Goal: Browse casually

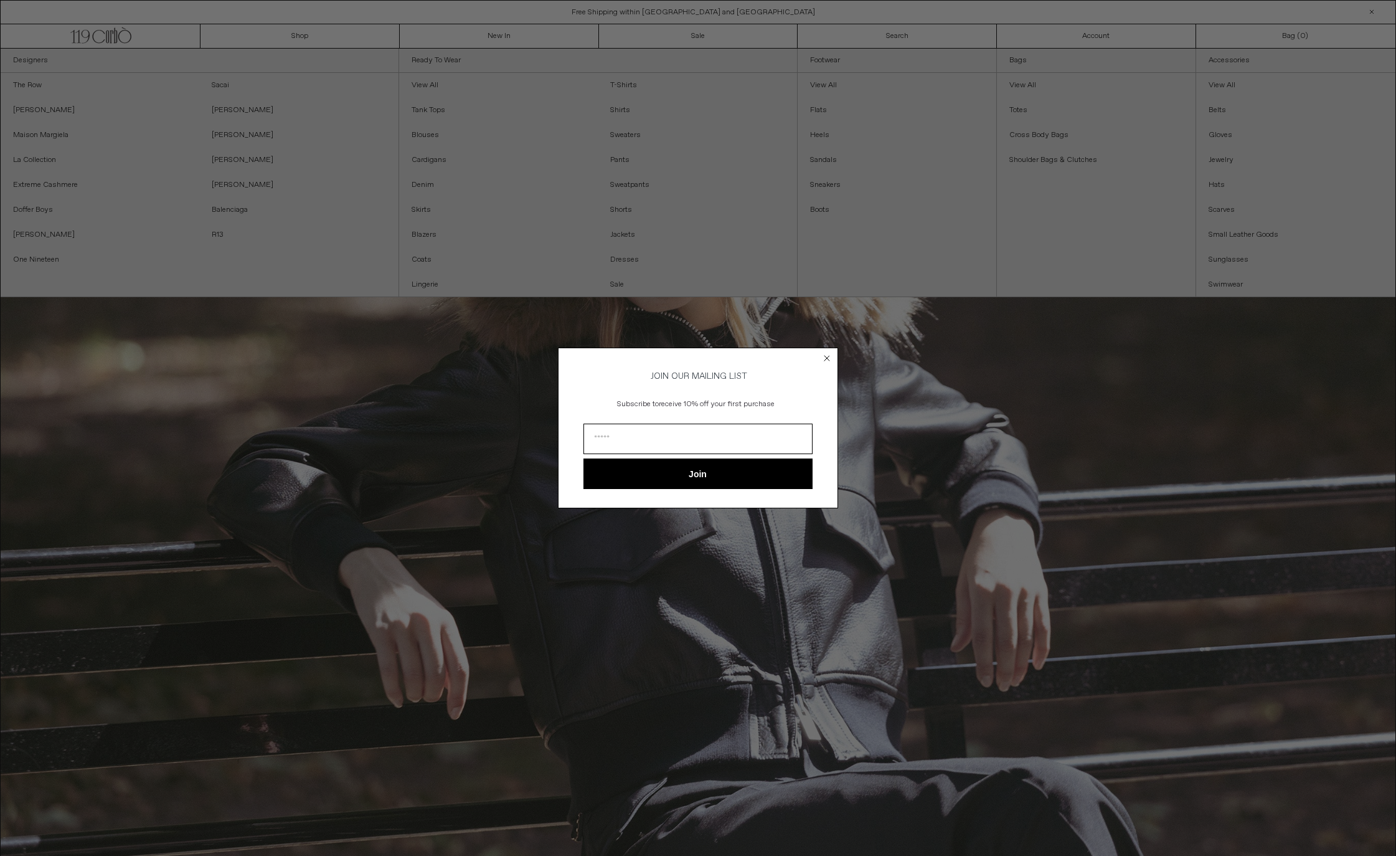
click at [27, 85] on div "Close dialog JOIN OUR MAILING LIST Subscribe to receive 10% off your first purc…" at bounding box center [698, 428] width 1396 height 856
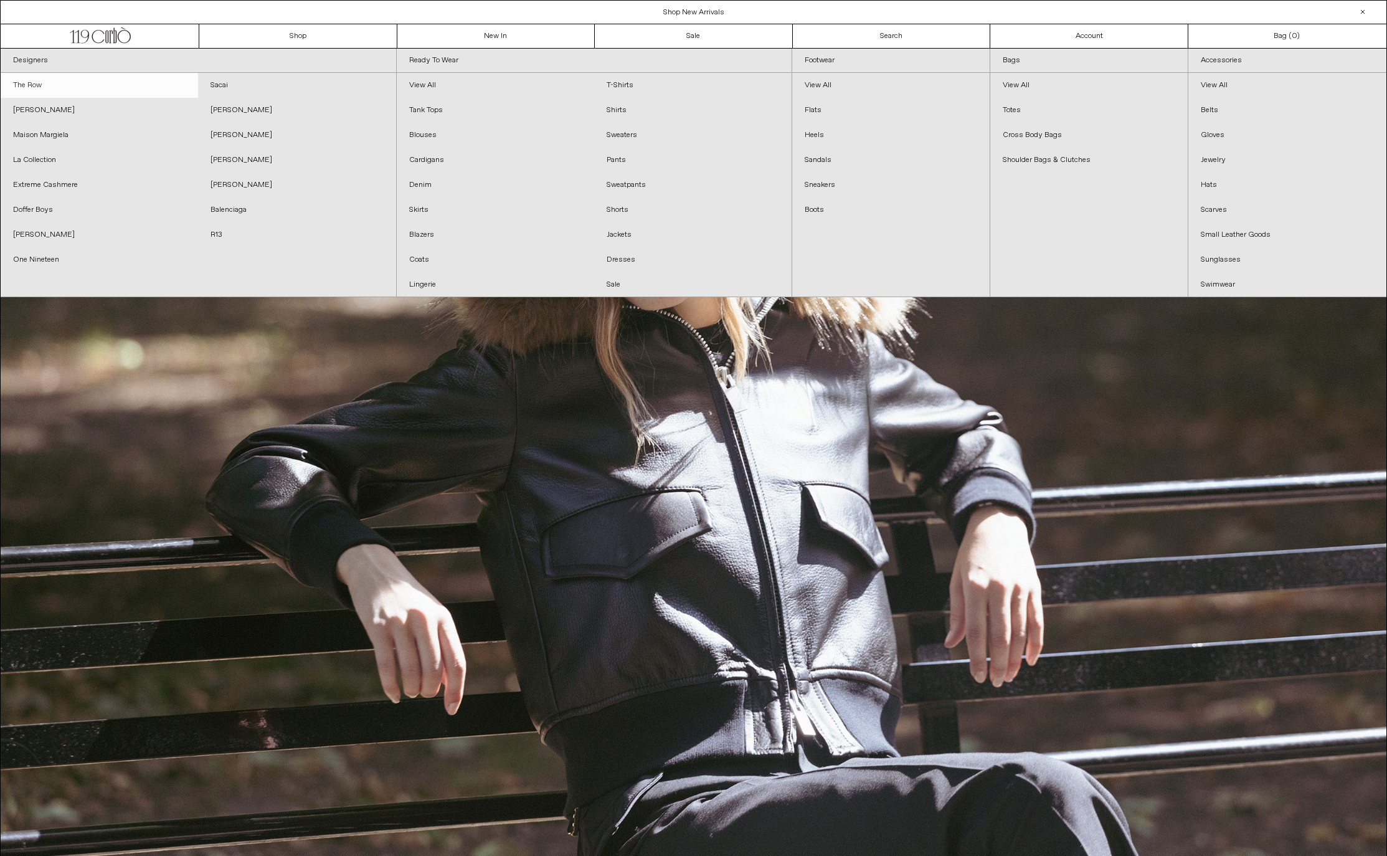
click at [31, 86] on link "The Row" at bounding box center [99, 85] width 197 height 25
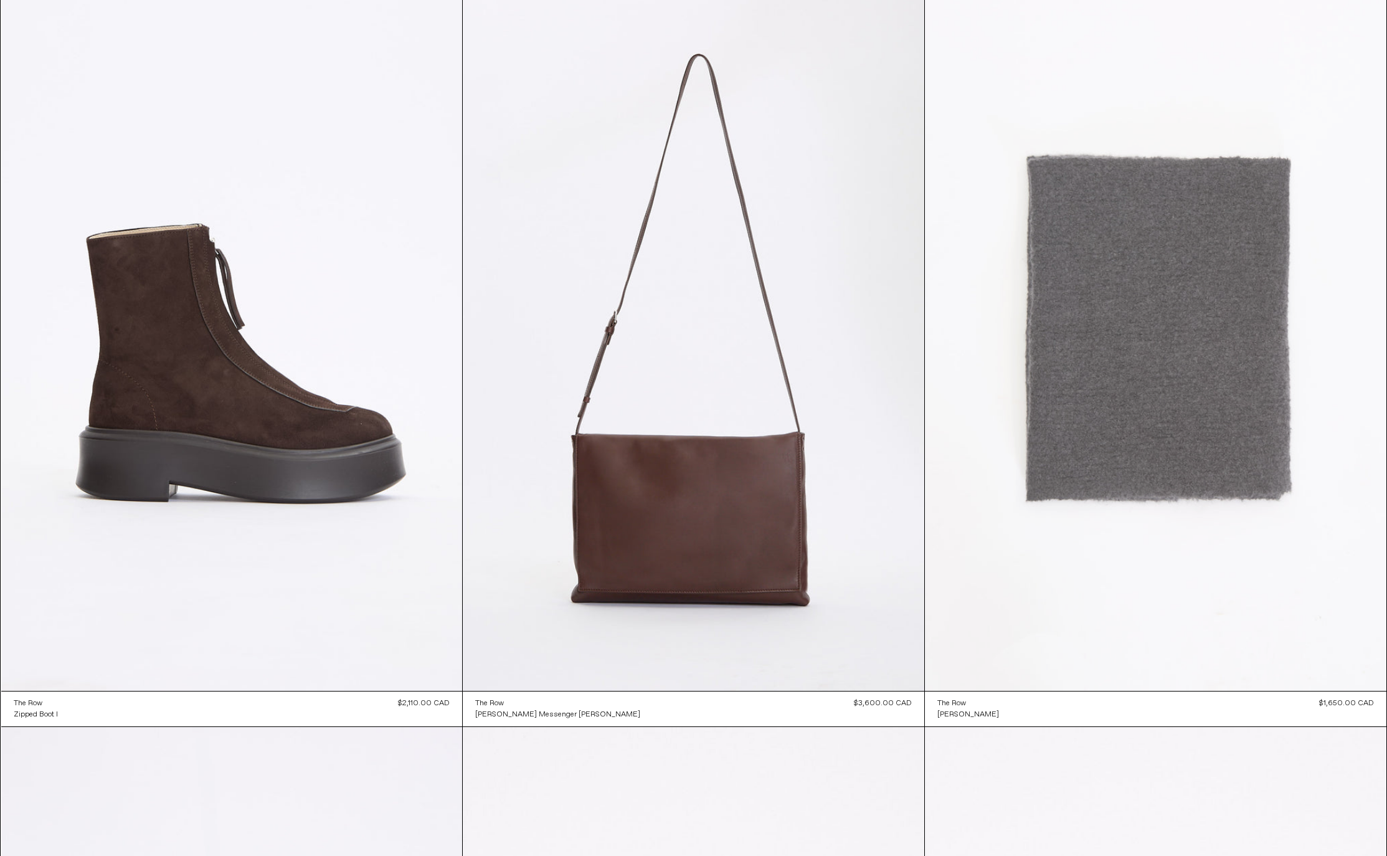
scroll to position [2428, 0]
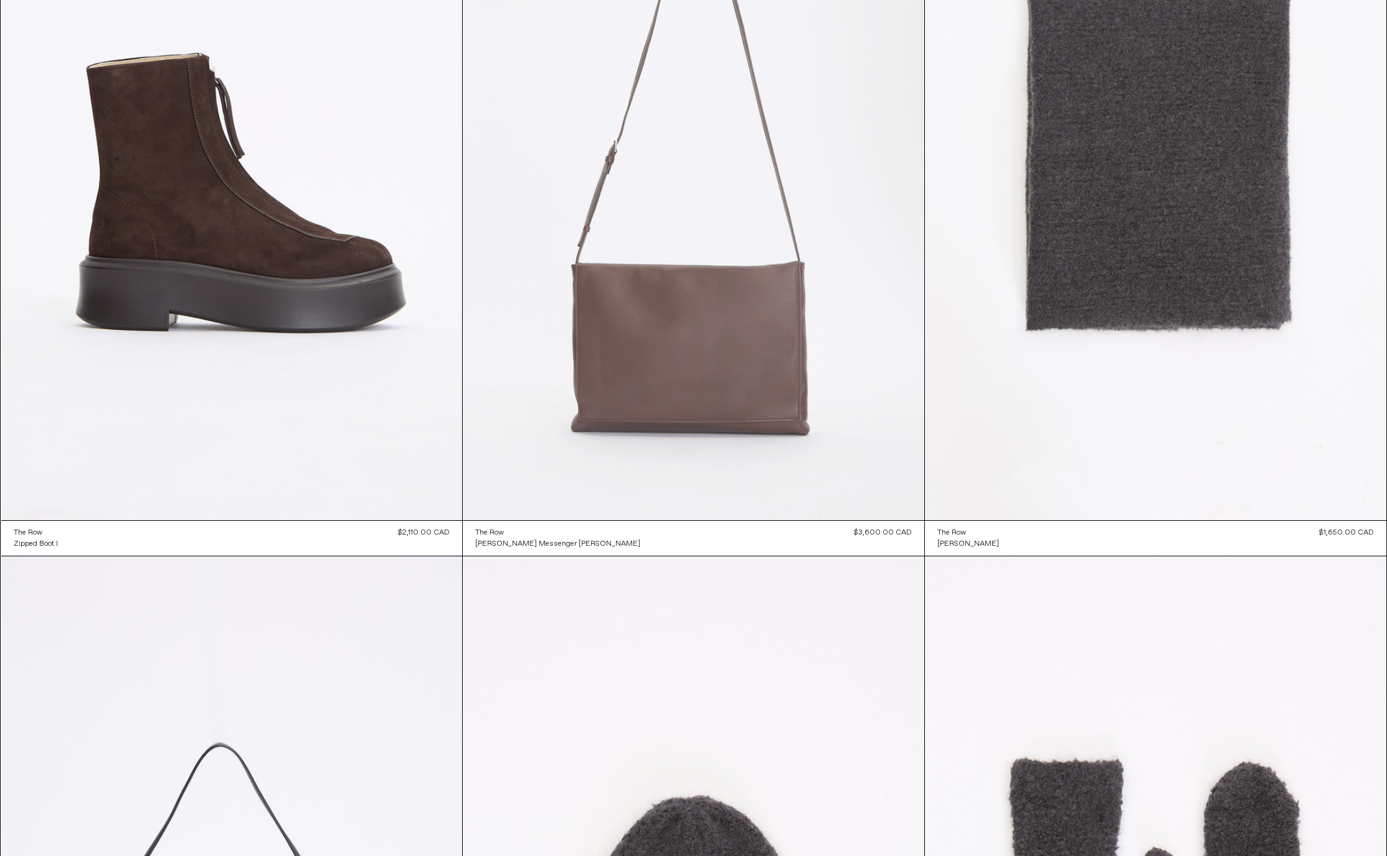
click at [667, 371] on at bounding box center [693, 174] width 461 height 692
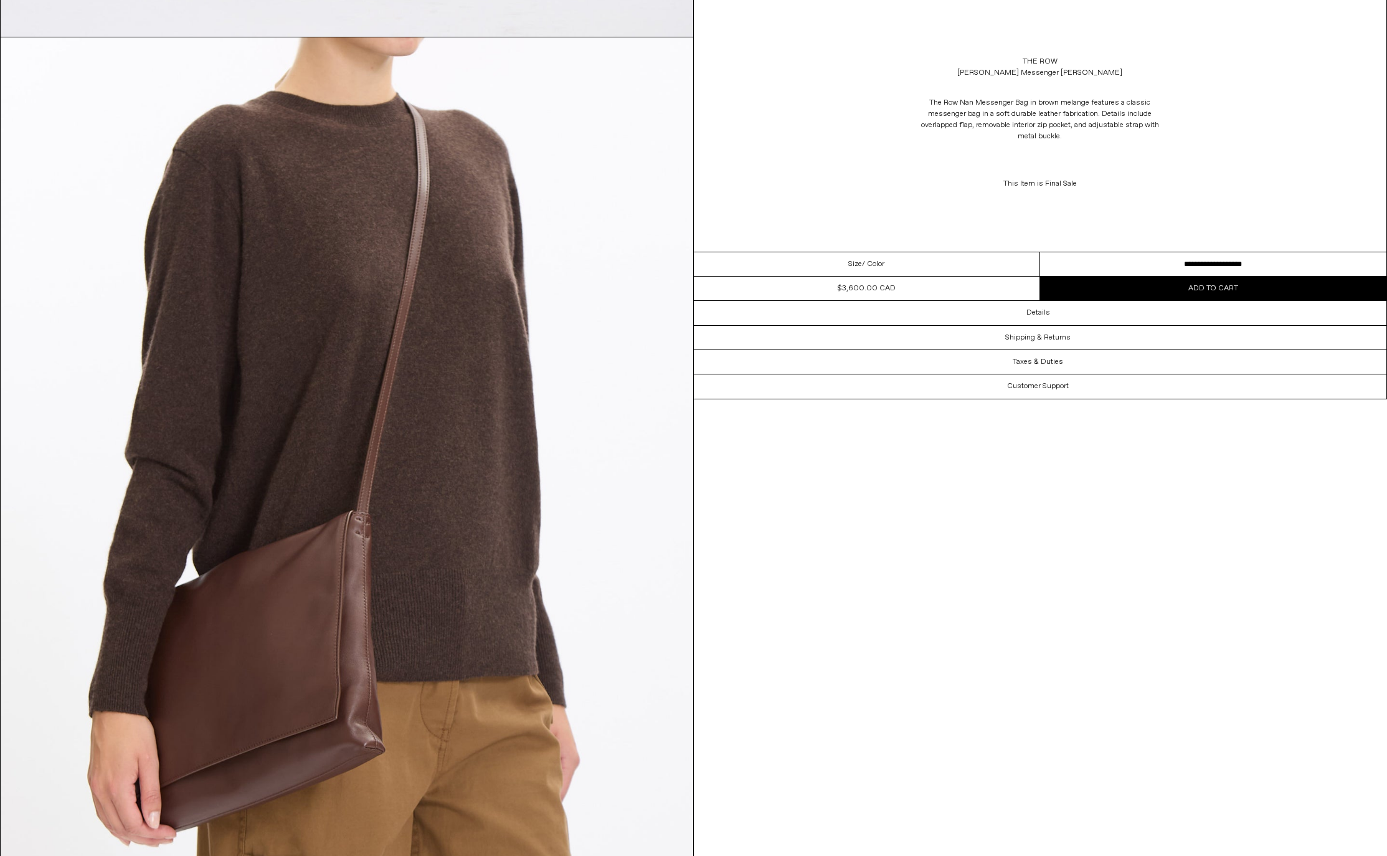
scroll to position [934, 0]
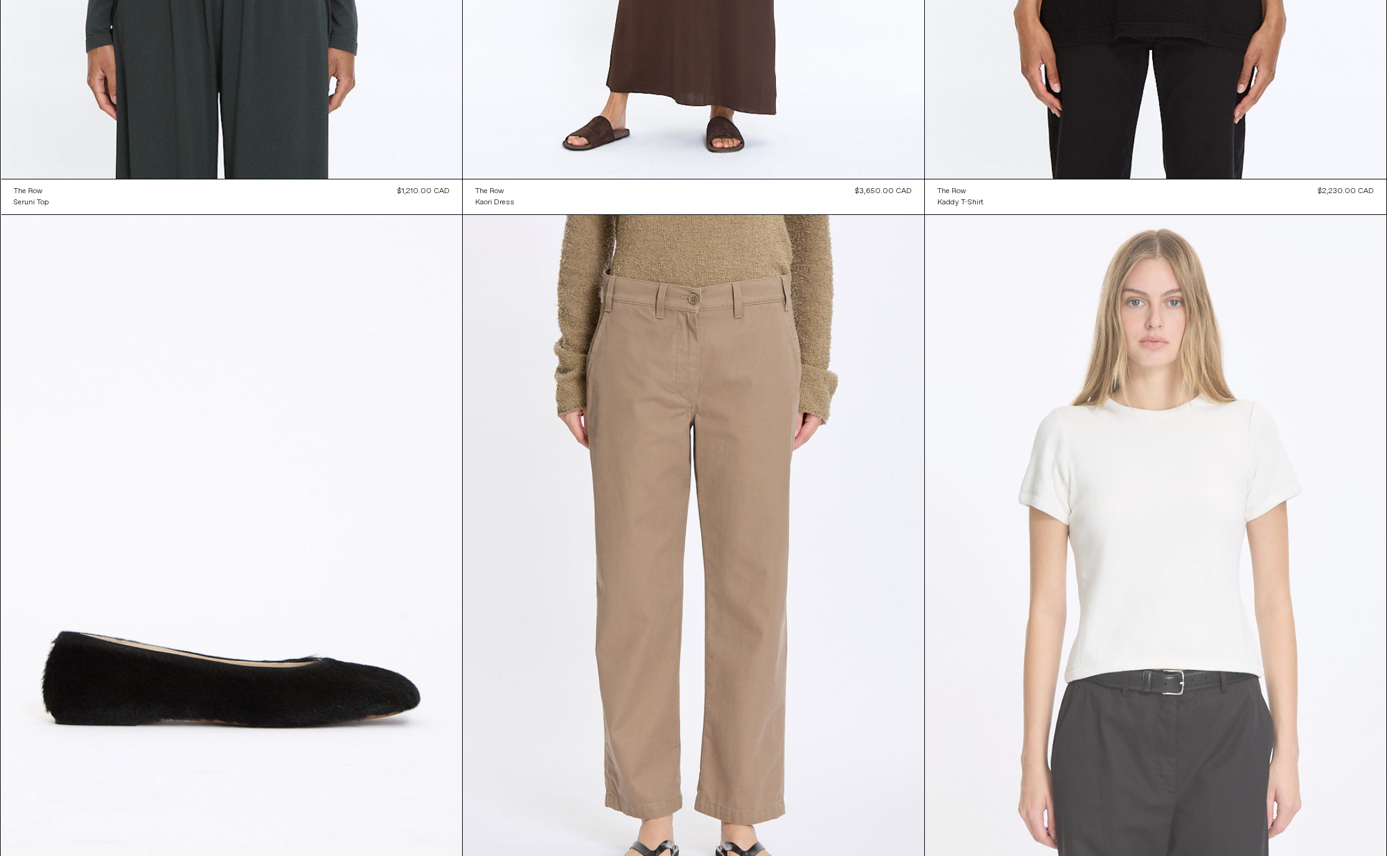
scroll to position [8780, 0]
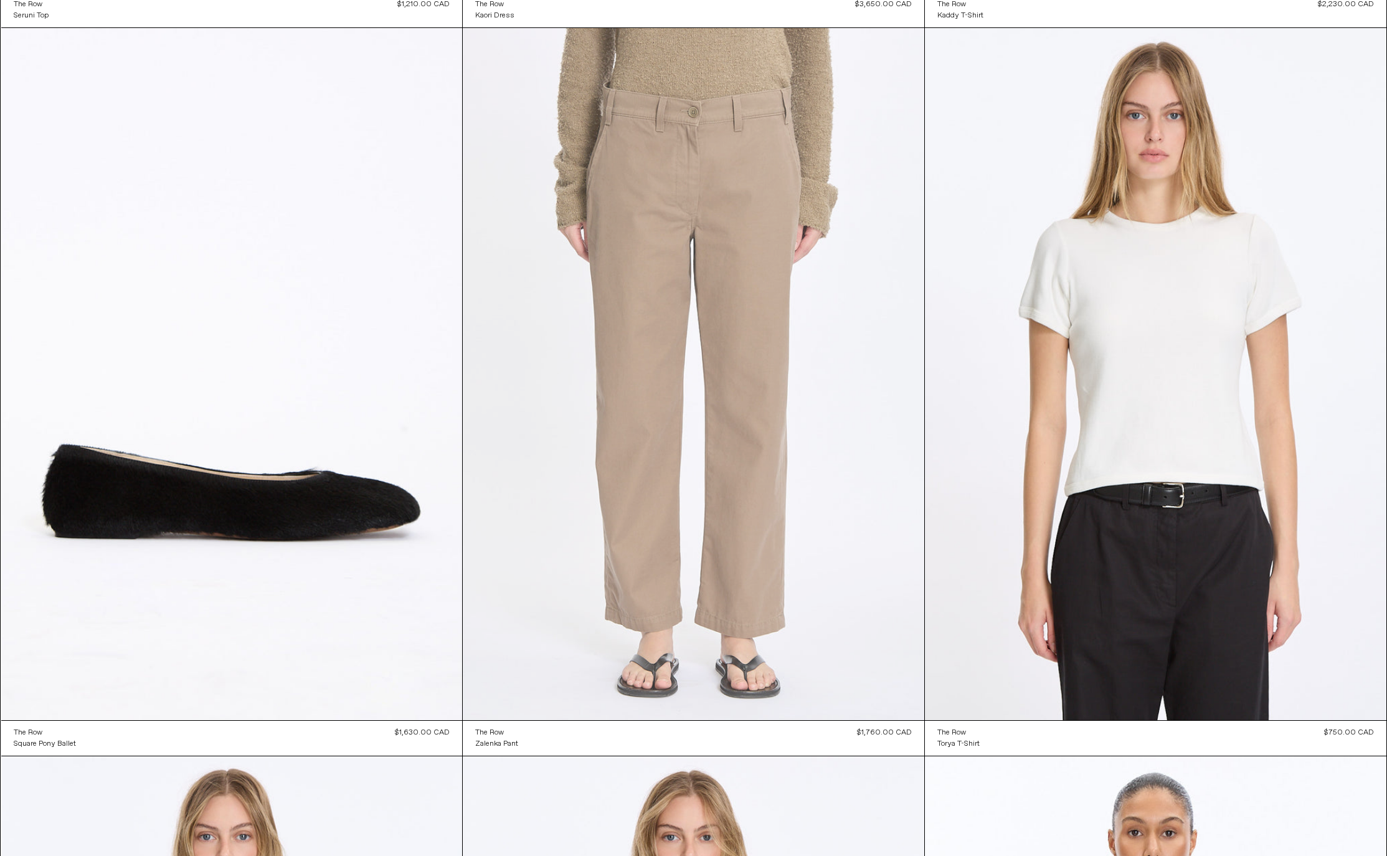
click at [728, 542] on at bounding box center [693, 374] width 461 height 692
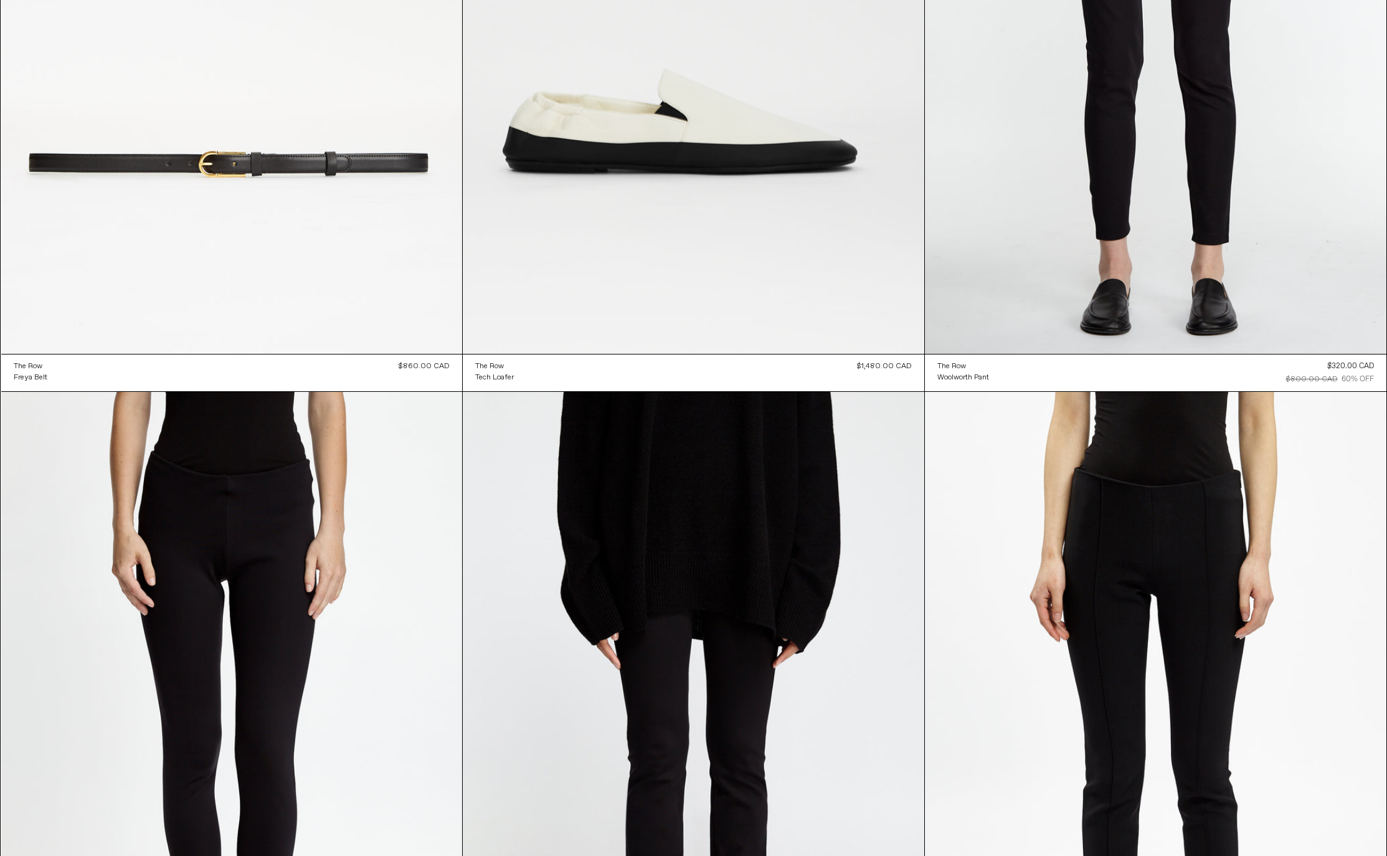
scroll to position [24028, 0]
